Goal: Register for event/course

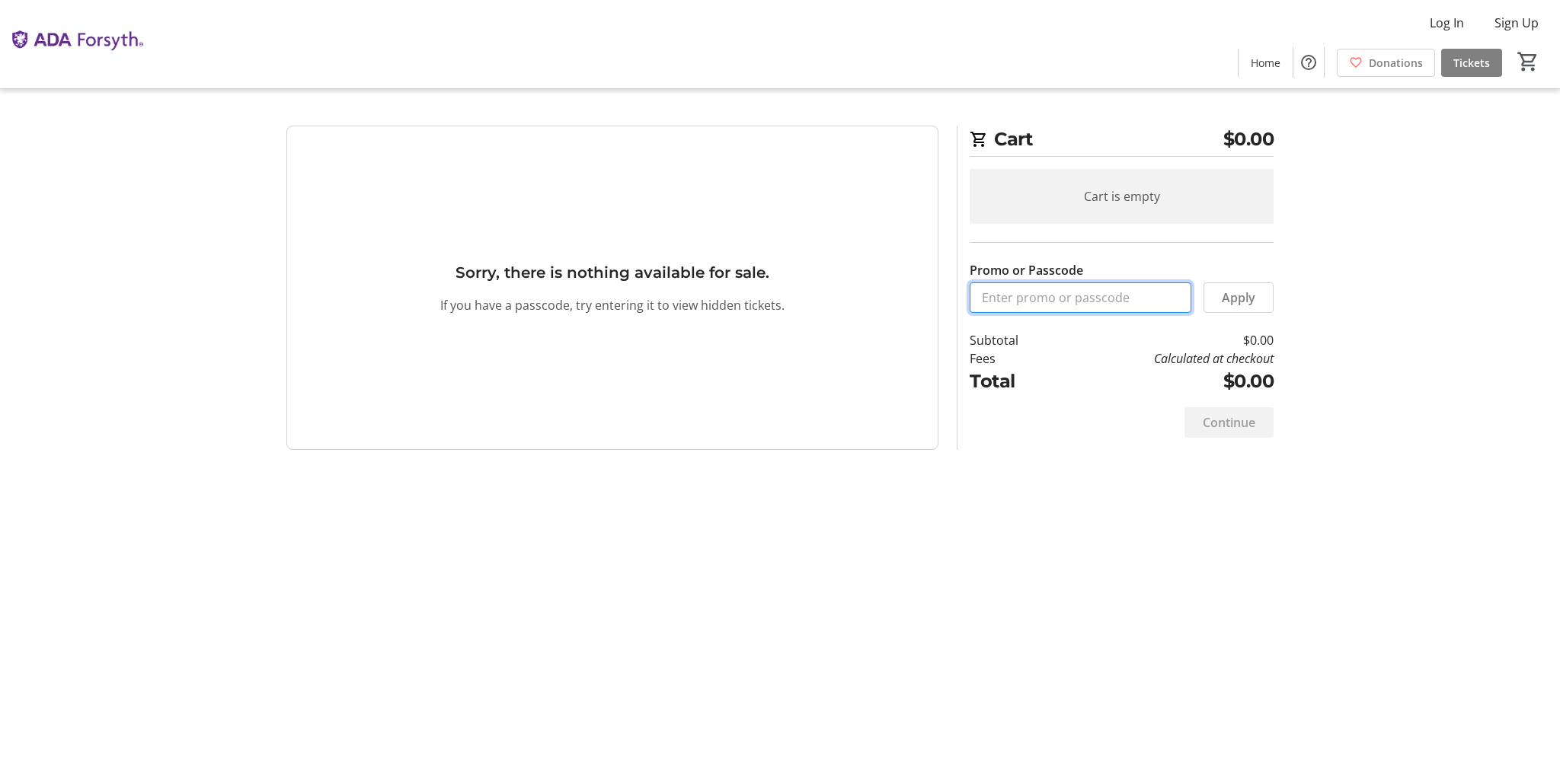
click at [1062, 306] on input "Promo or Passcode" at bounding box center [1080, 298] width 222 height 31
paste input "ORALHEALTH2025"
type input "ORALHEALTH2025"
click at [1239, 292] on span "Apply" at bounding box center [1238, 297] width 33 height 18
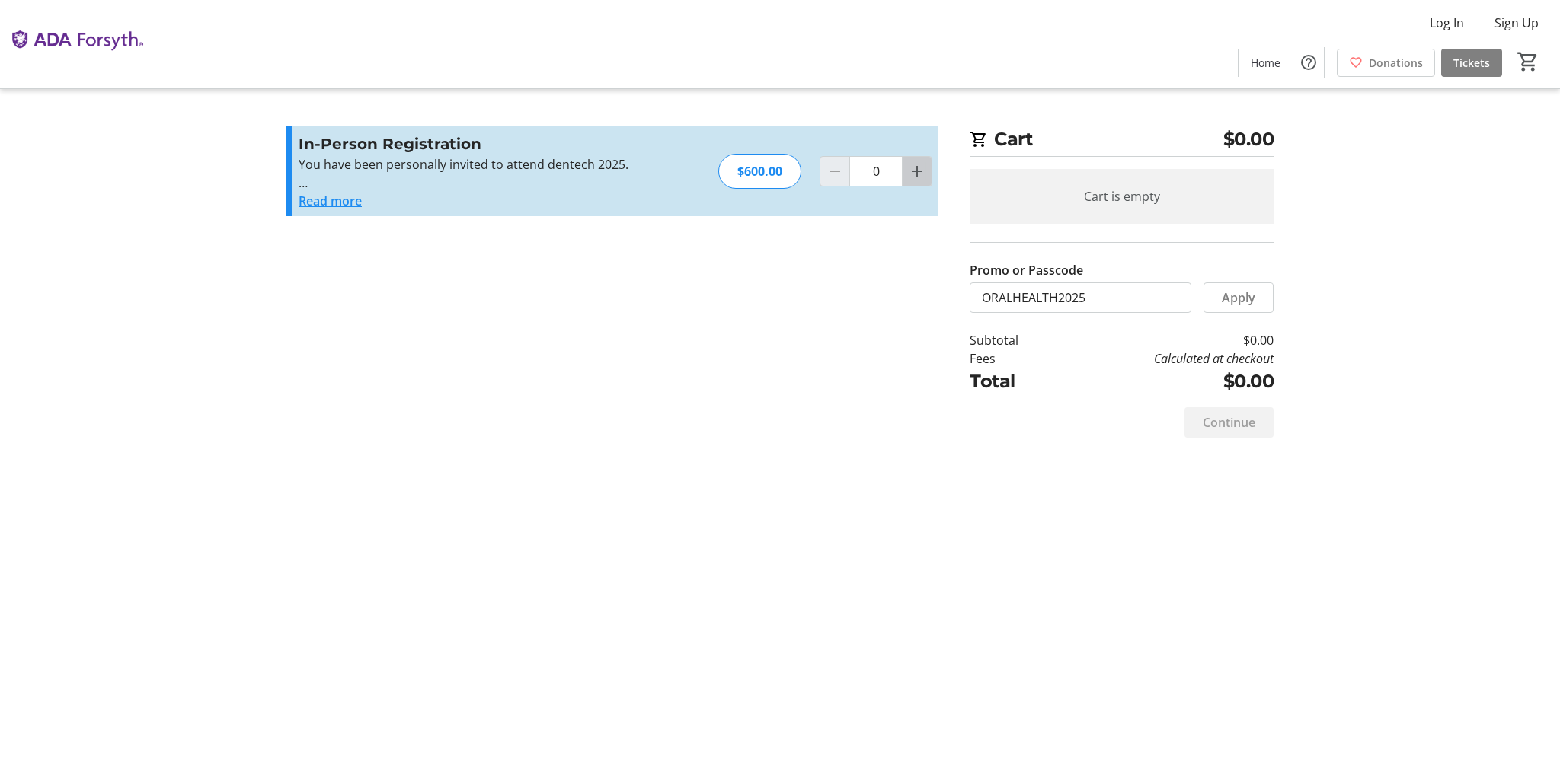
click at [922, 171] on mat-icon "Increment by one" at bounding box center [916, 171] width 18 height 18
type input "1"
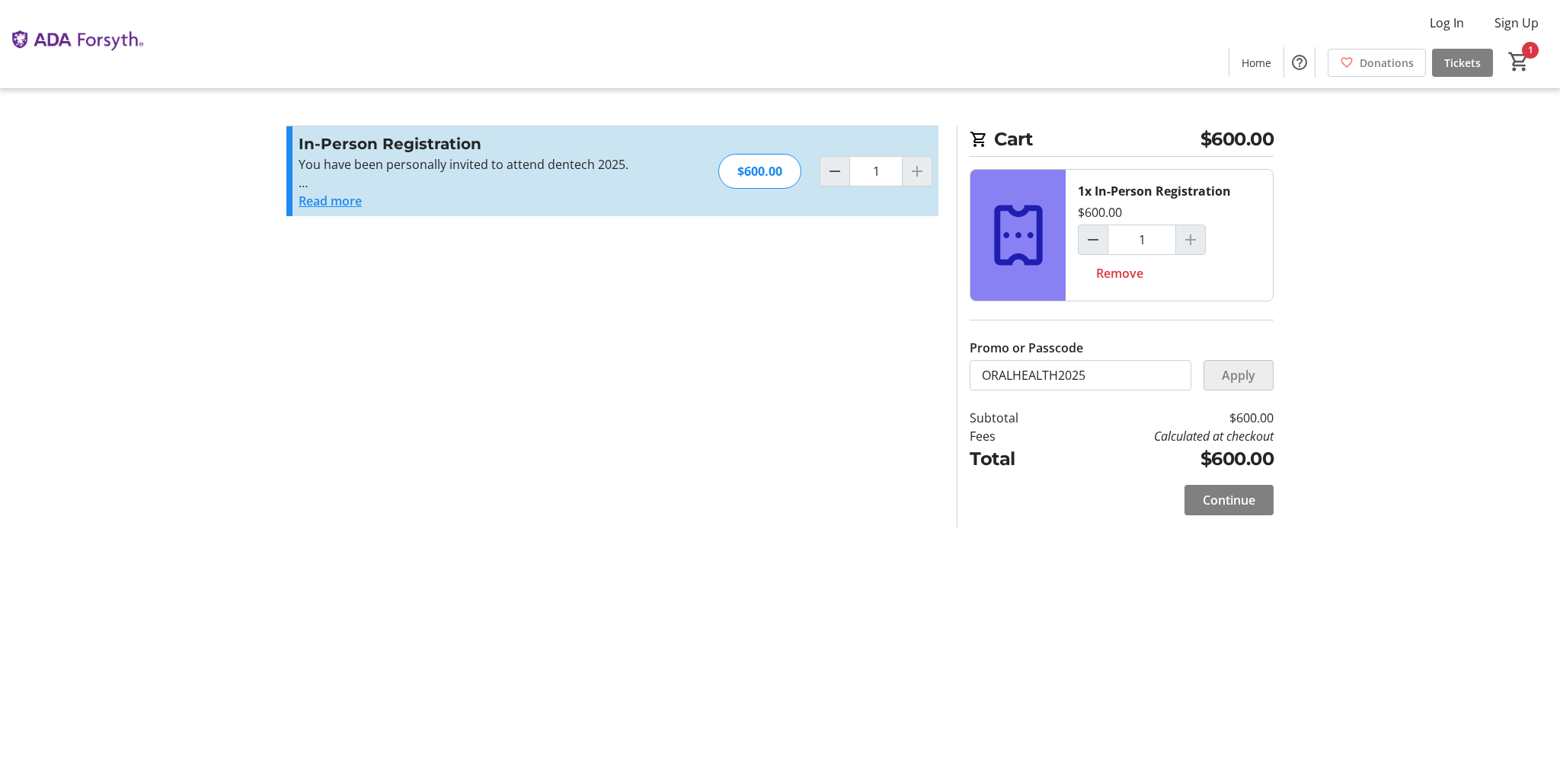
click at [1235, 388] on span at bounding box center [1239, 375] width 69 height 36
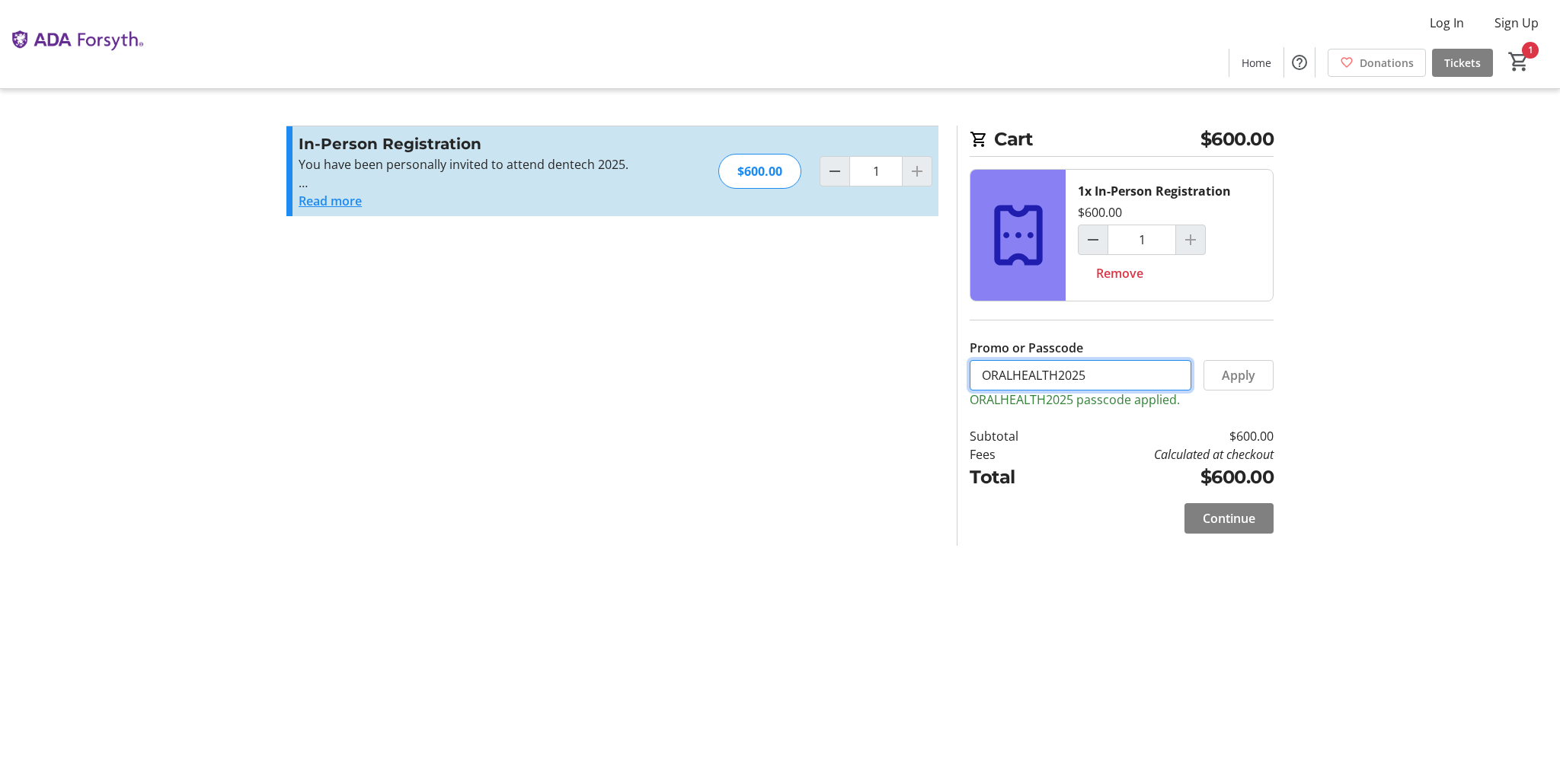
click at [1155, 378] on input "ORALHEALTH2025" at bounding box center [1080, 375] width 222 height 31
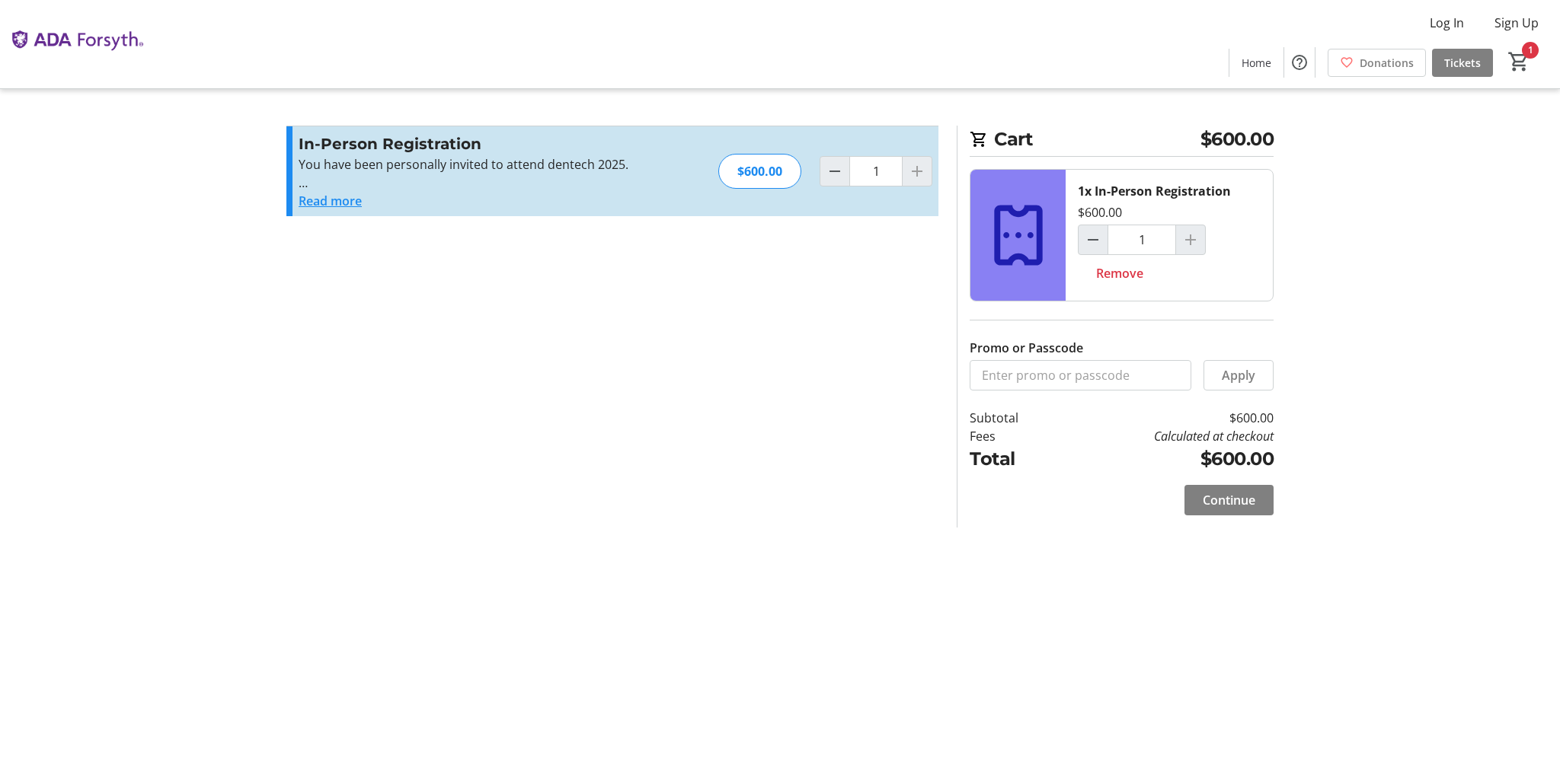
click at [1142, 437] on td "Calculated at checkout" at bounding box center [1166, 435] width 216 height 18
click at [1229, 386] on span at bounding box center [1239, 375] width 69 height 36
click at [832, 167] on mat-icon "Decrement by one" at bounding box center [834, 171] width 18 height 18
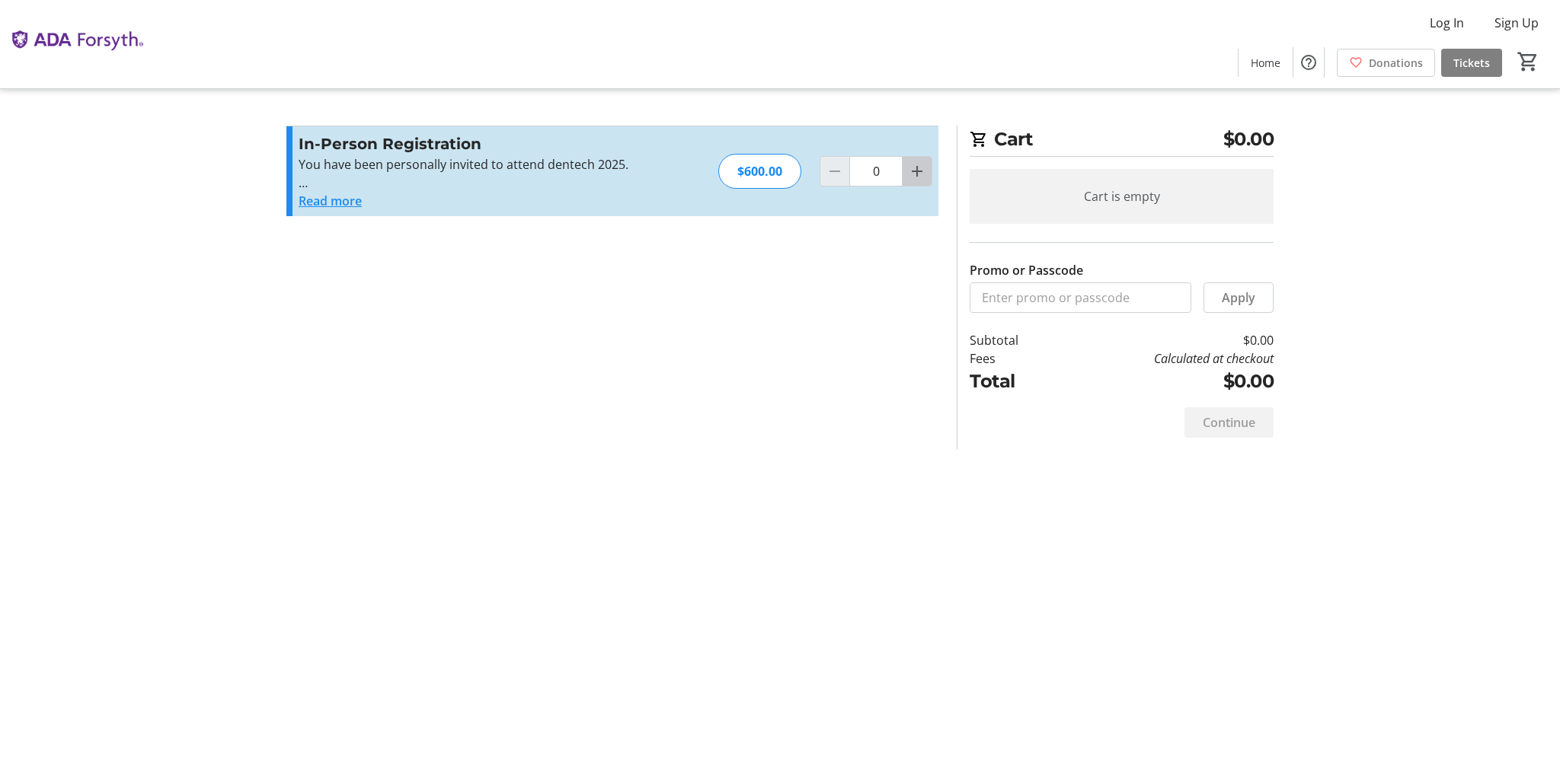
click at [920, 171] on mat-icon "Increment by one" at bounding box center [916, 171] width 18 height 18
type input "1"
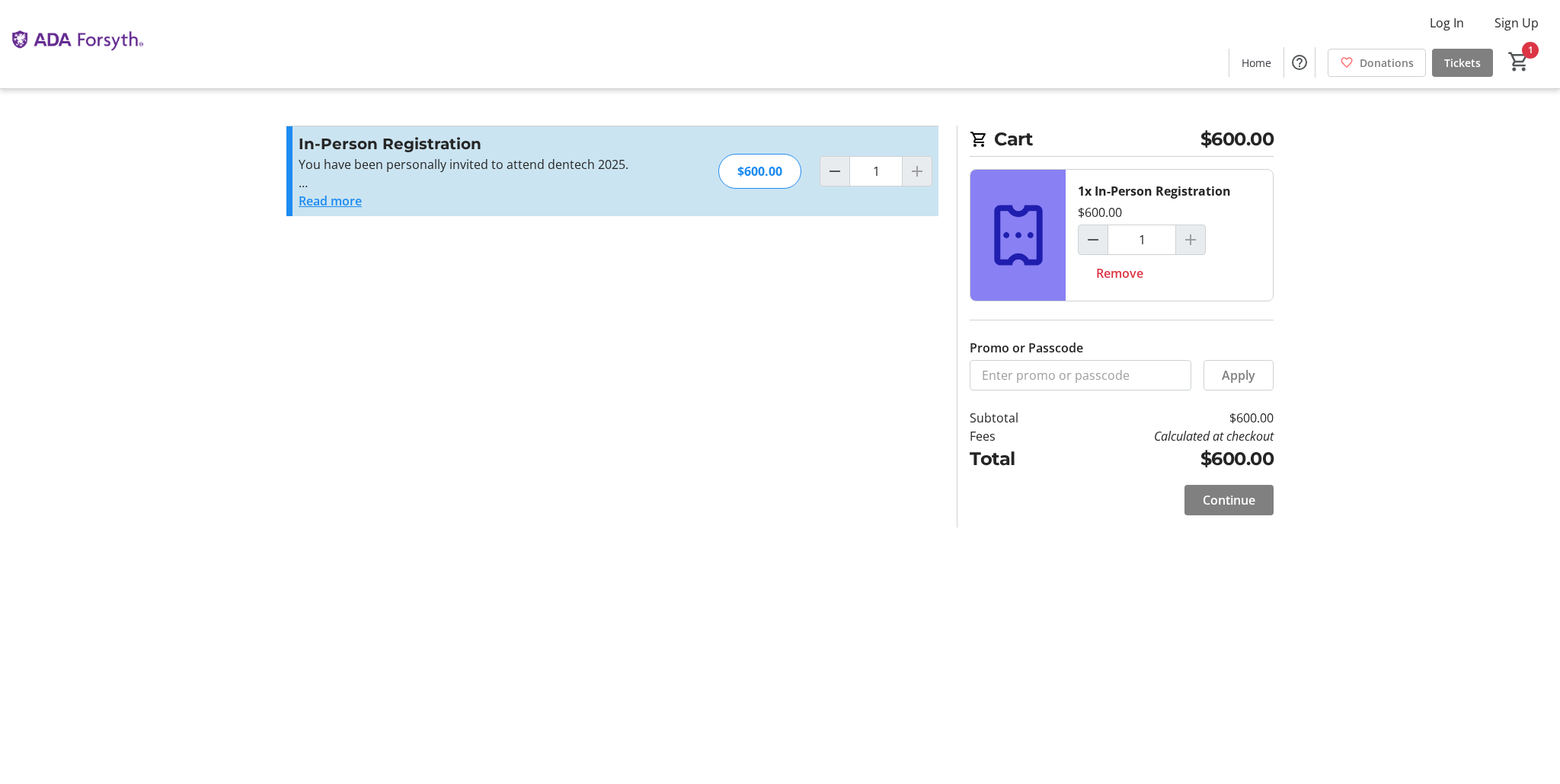
click at [1183, 332] on div "Promo or Passcode Apply" at bounding box center [1122, 346] width 304 height 89
click at [1243, 493] on span "Continue" at bounding box center [1229, 499] width 53 height 18
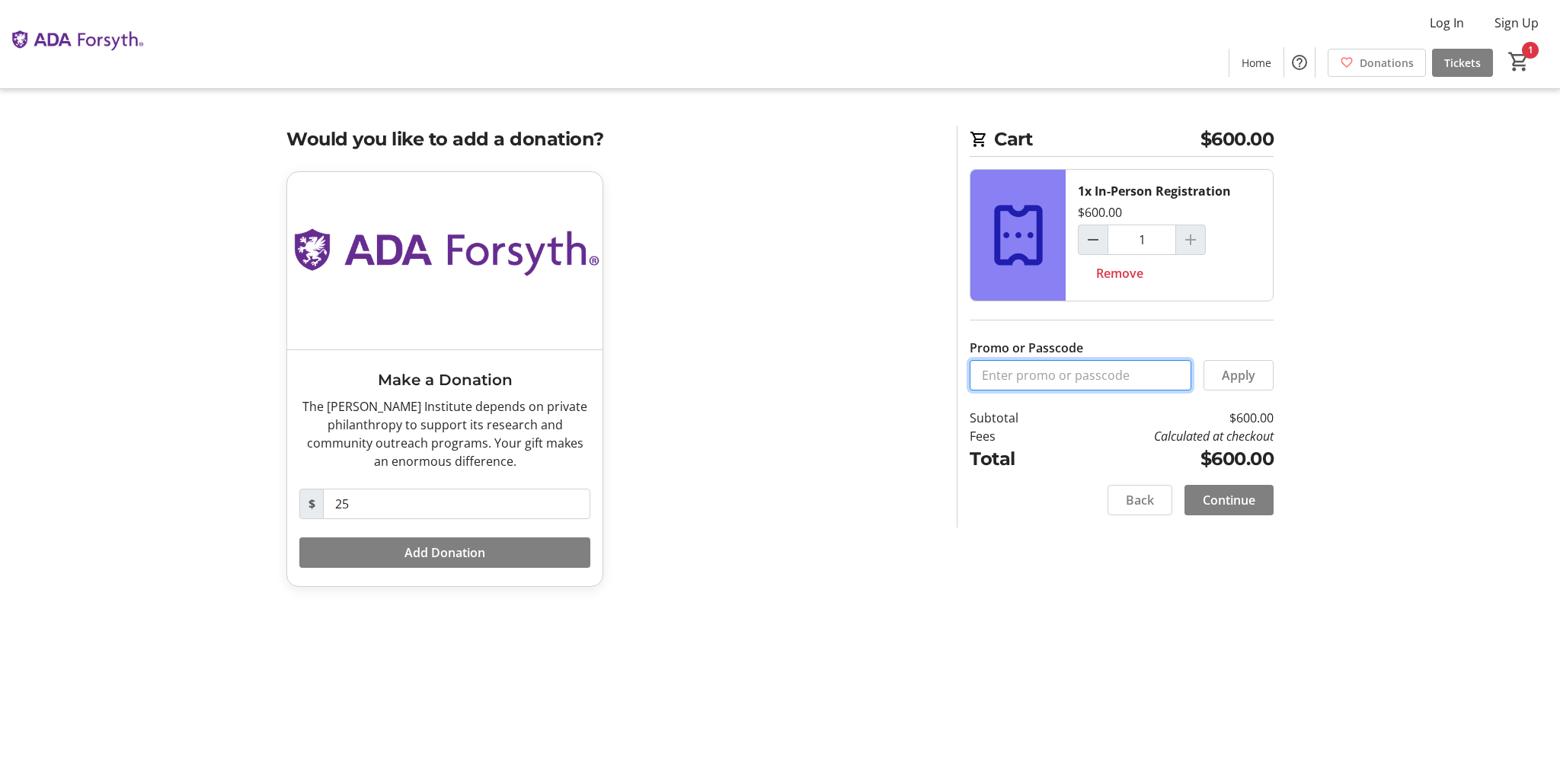
click at [1053, 379] on input "Promo or Passcode" at bounding box center [1080, 375] width 222 height 31
paste input "ORALHEALTH2025"
type input "ORALHEALTH2025"
click at [1246, 381] on span "Apply" at bounding box center [1238, 375] width 33 height 18
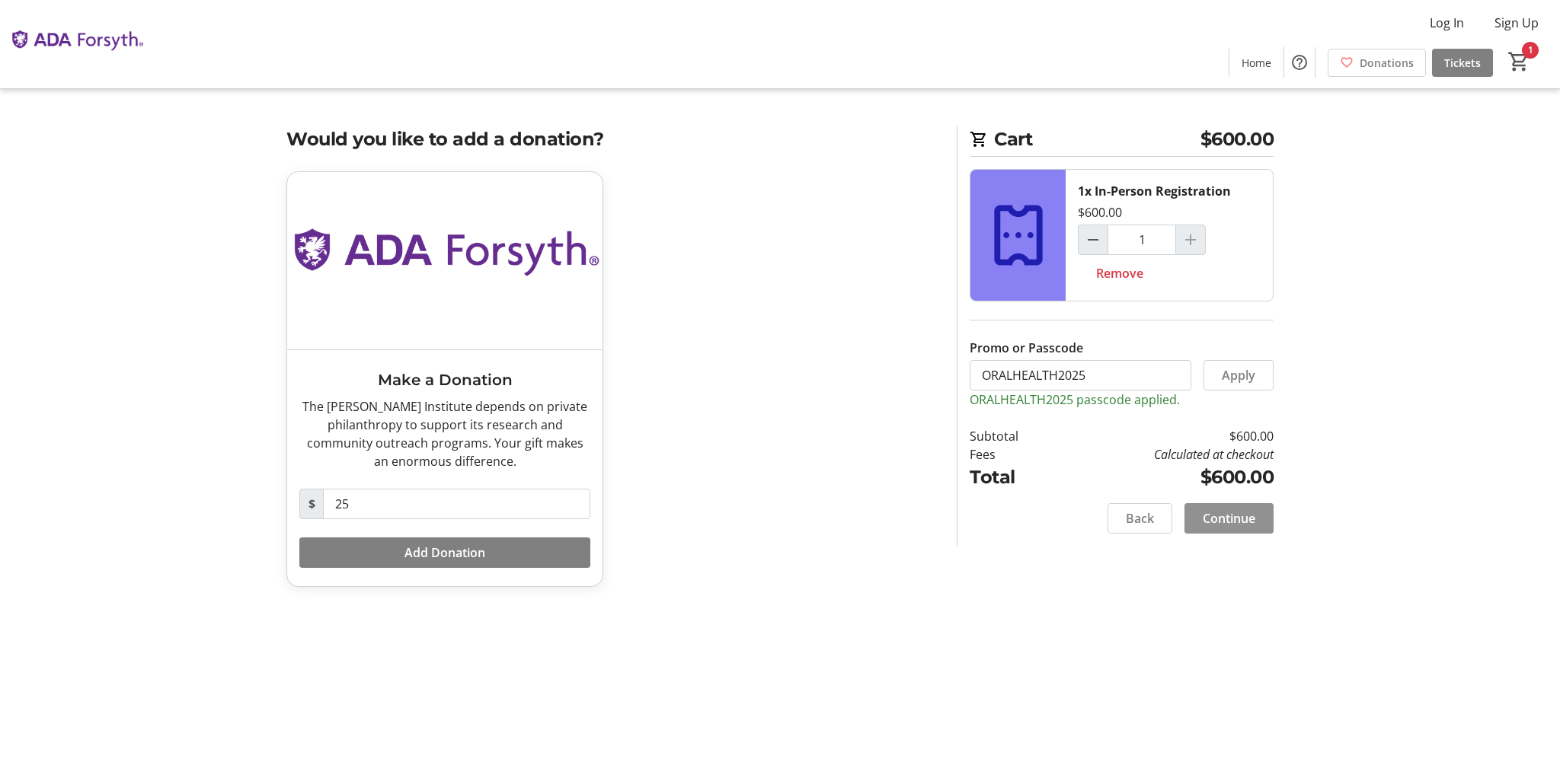
click at [1236, 508] on span at bounding box center [1229, 519] width 89 height 36
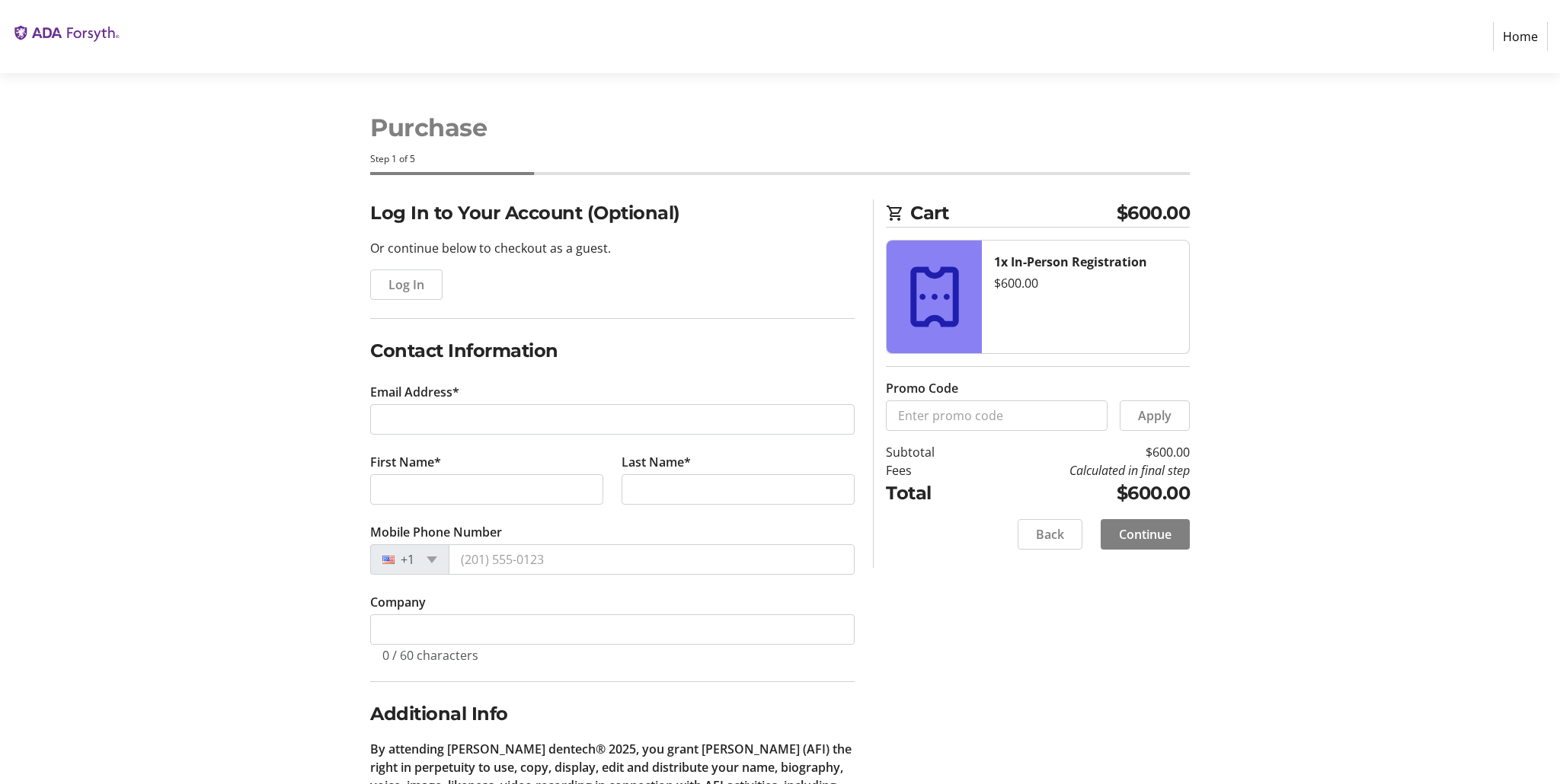
click at [60, 33] on img at bounding box center [66, 36] width 108 height 61
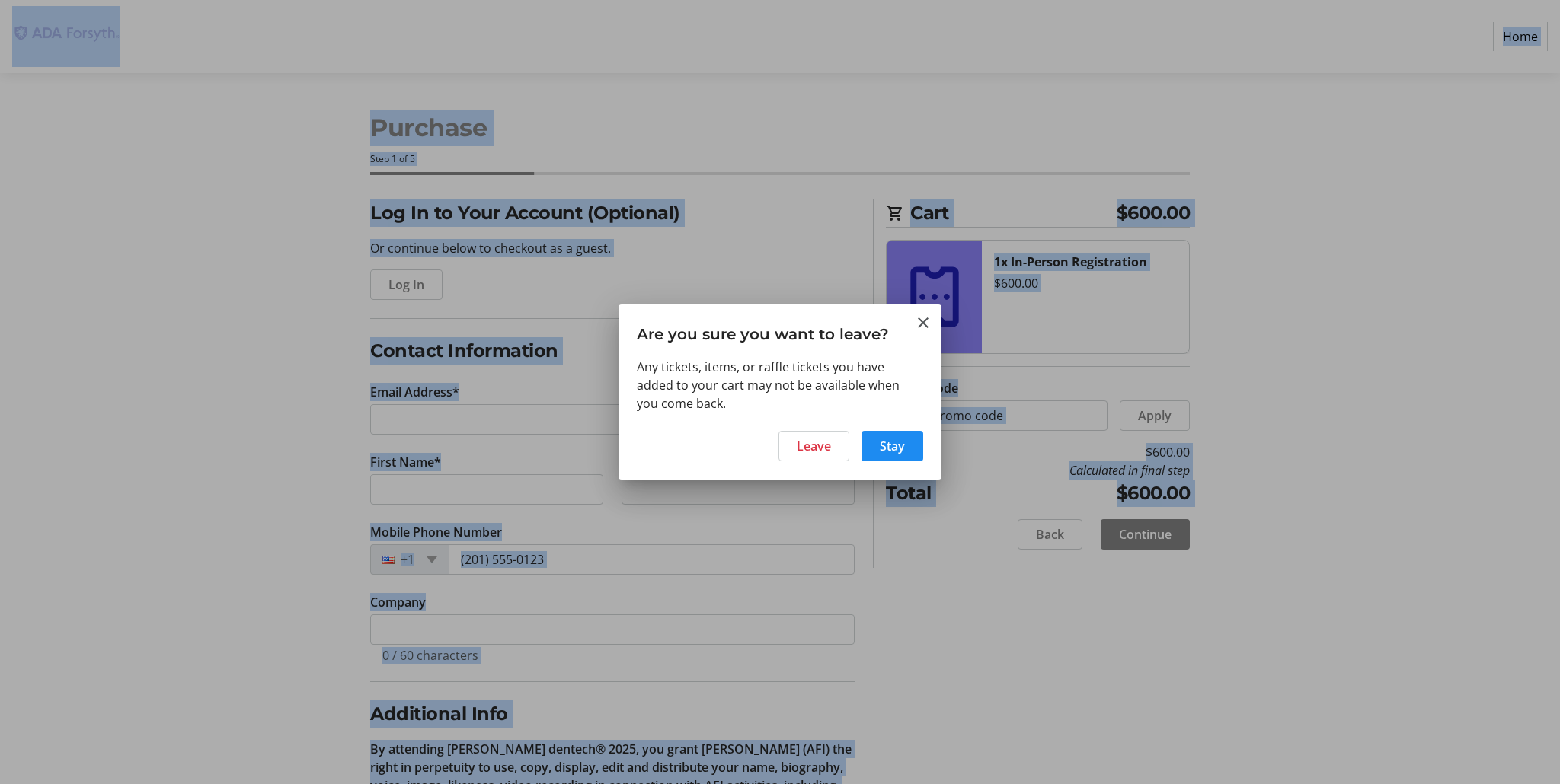
click at [60, 33] on div at bounding box center [780, 392] width 1560 height 784
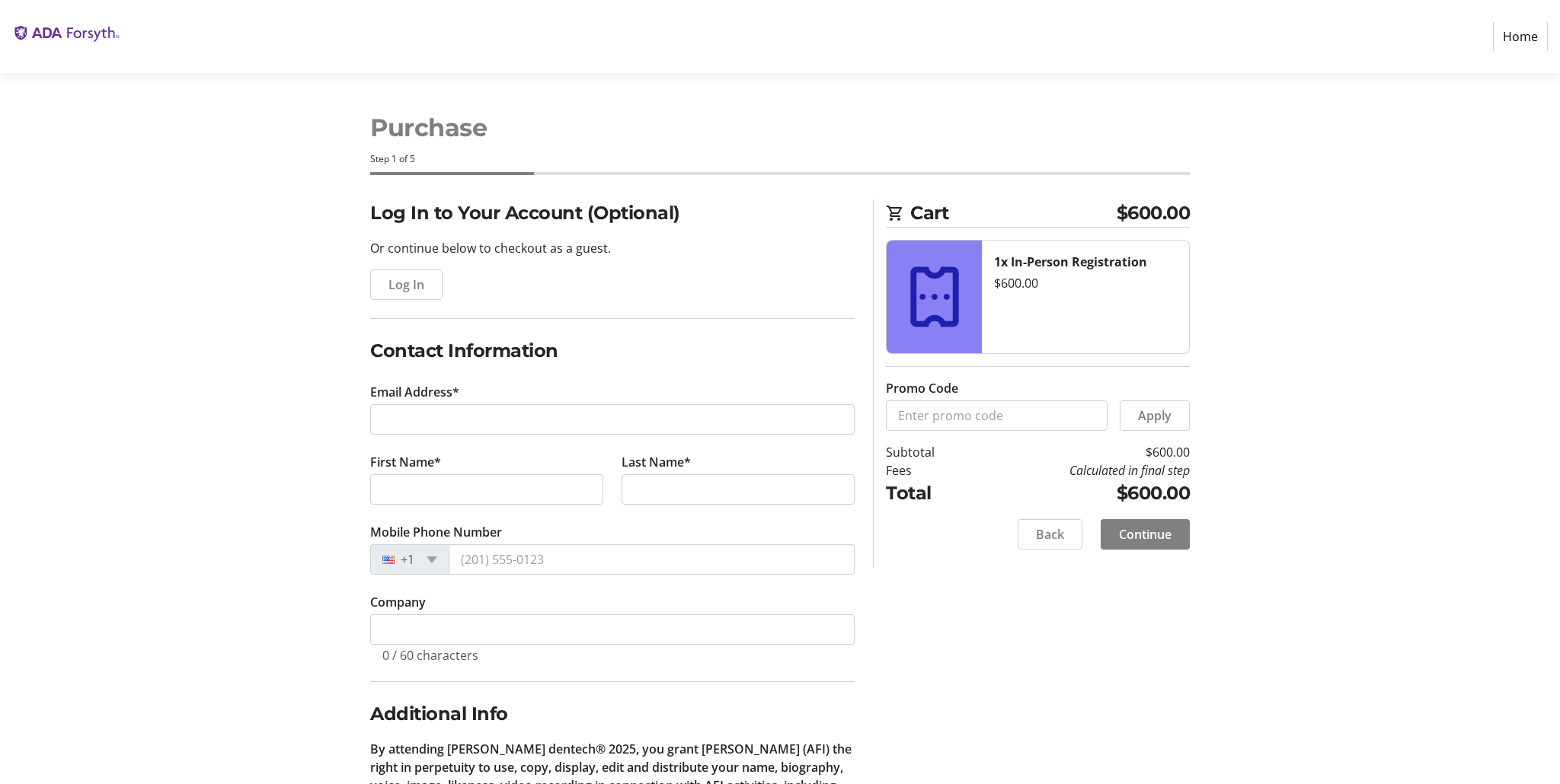
click at [1047, 257] on strong "1x In-Person Registration" at bounding box center [1071, 263] width 153 height 17
click at [1041, 262] on strong "1x In-Person Registration" at bounding box center [1071, 263] width 153 height 17
click at [1166, 209] on span "$600.00" at bounding box center [1153, 213] width 74 height 28
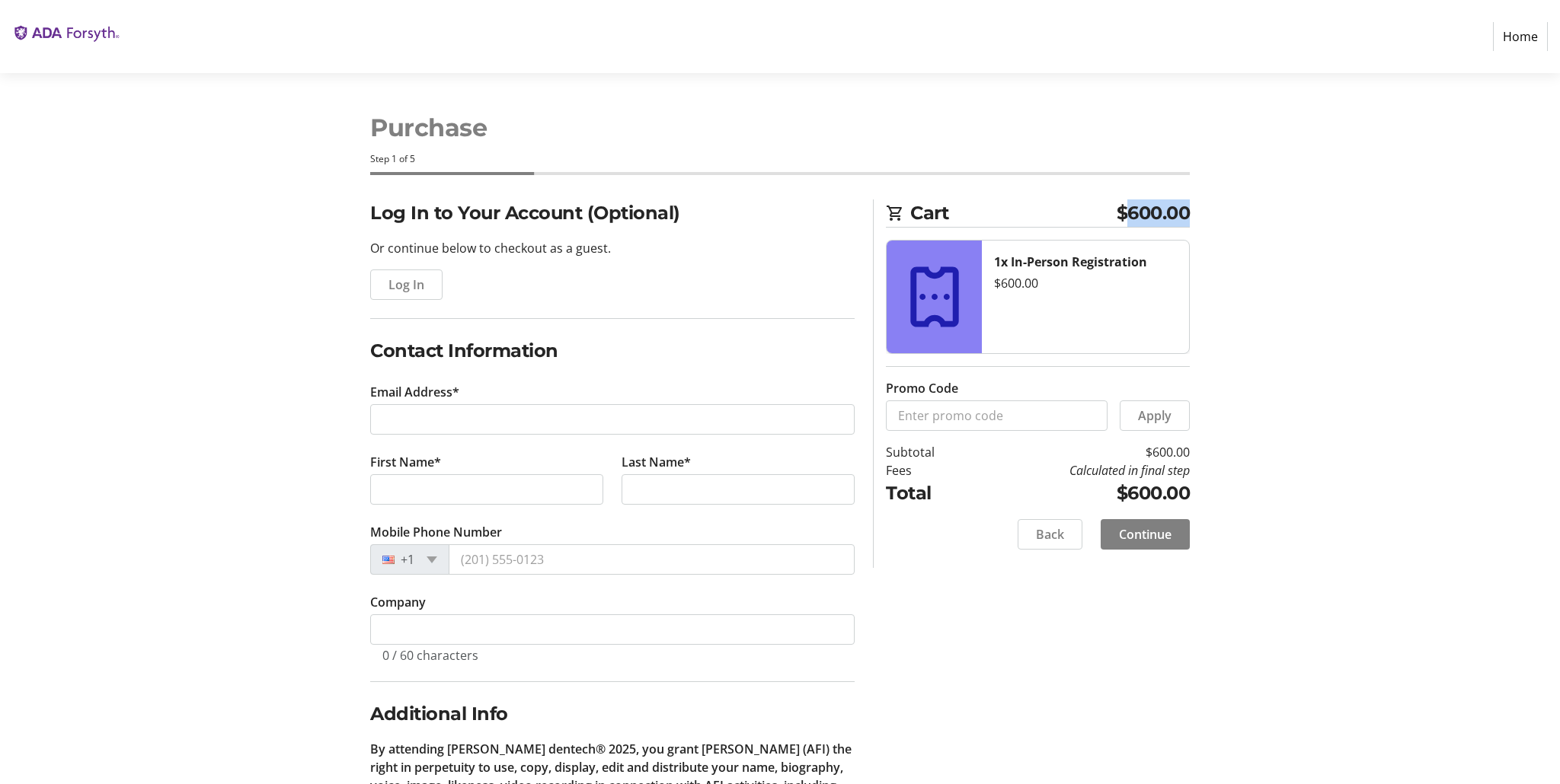
click at [1166, 209] on span "$600.00" at bounding box center [1153, 213] width 74 height 28
click at [1128, 265] on strong "1x In-Person Registration" at bounding box center [1071, 263] width 153 height 17
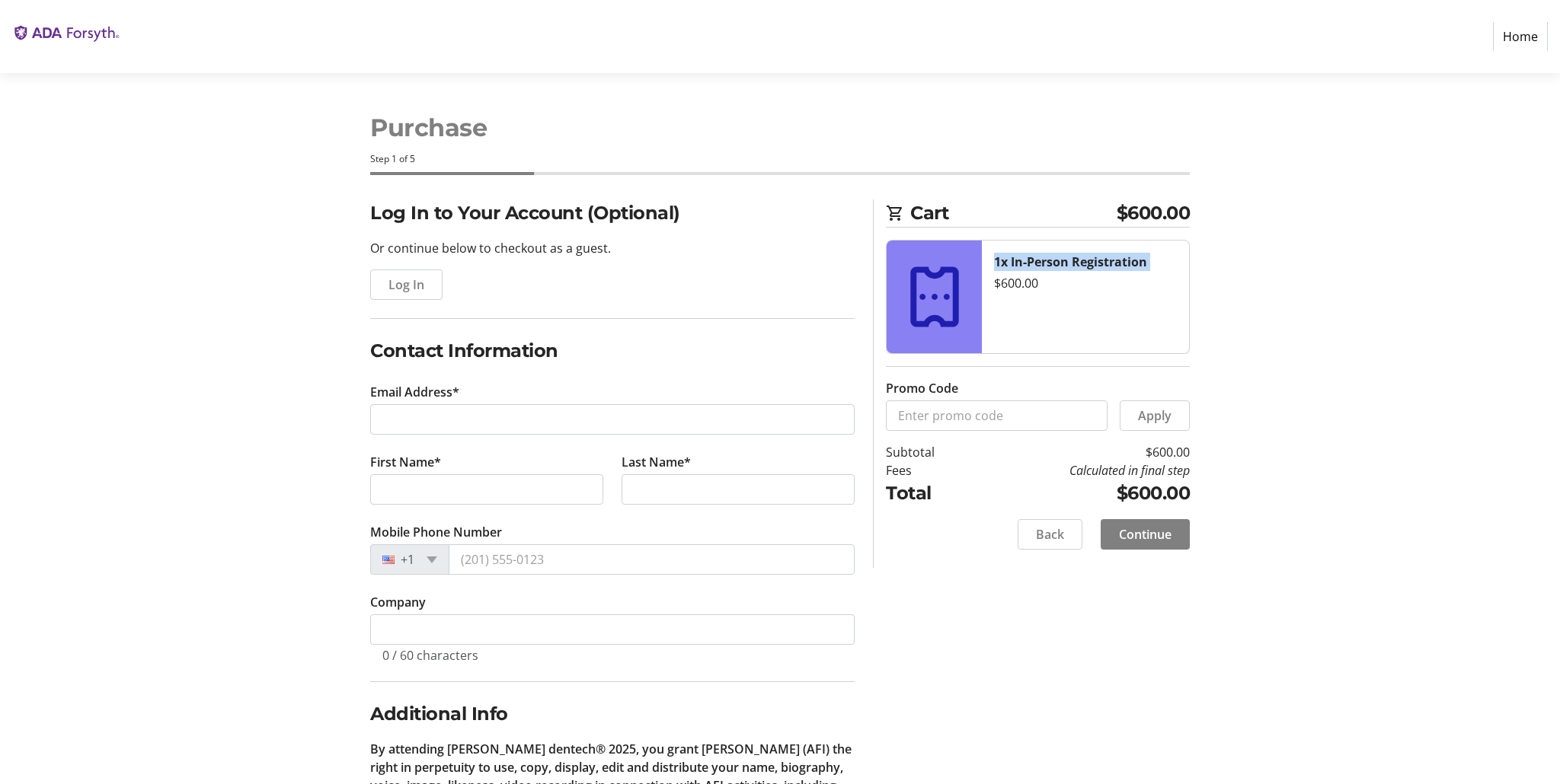
click at [1128, 265] on strong "1x In-Person Registration" at bounding box center [1071, 263] width 153 height 17
